Goal: Information Seeking & Learning: Learn about a topic

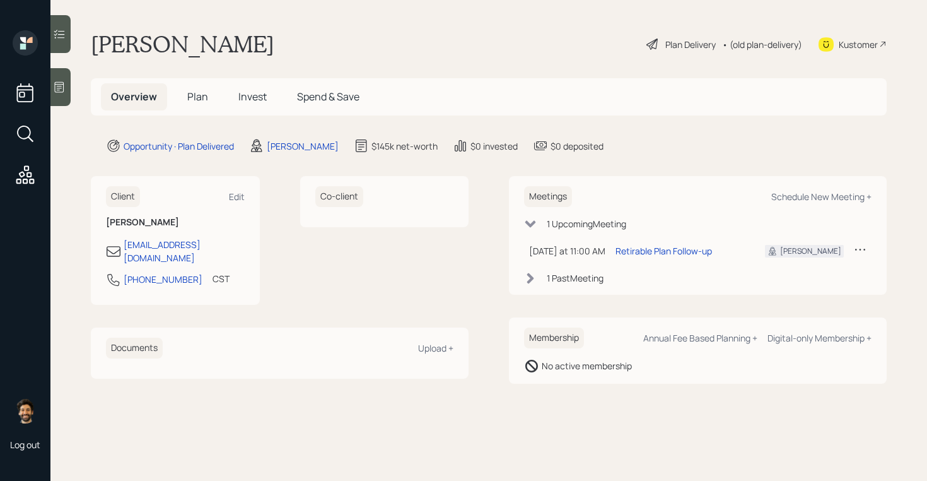
click at [204, 91] on span "Plan" at bounding box center [197, 97] width 21 height 14
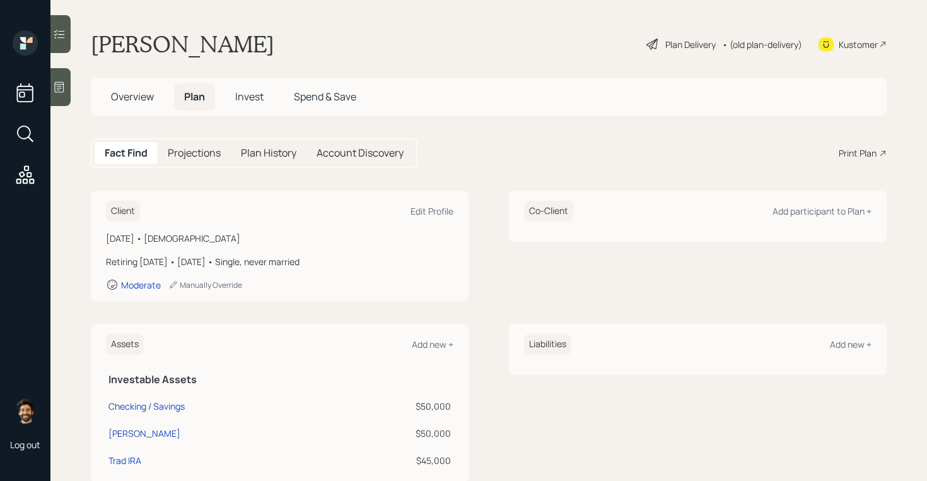
click at [257, 90] on span "Invest" at bounding box center [249, 97] width 28 height 14
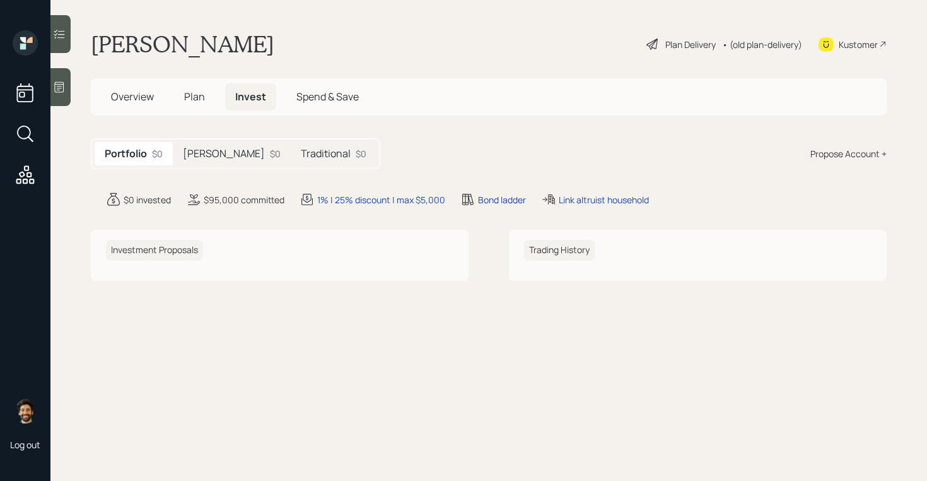
click at [204, 148] on h5 "[PERSON_NAME]" at bounding box center [224, 154] width 82 height 12
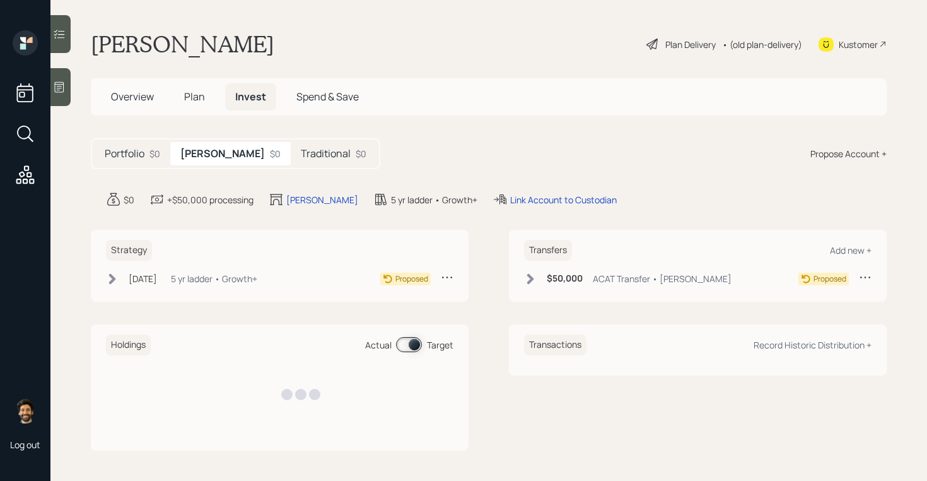
click at [301, 156] on h5 "Traditional" at bounding box center [326, 154] width 50 height 12
